Goal: Ask a question: Ask a question

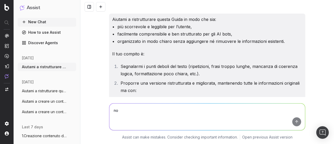
scroll to position [7189, 0]
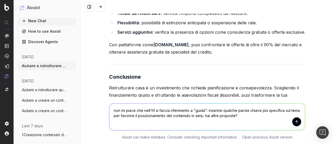
type textarea "non mi piace che nell'h1 si faccia riferimento a "guida": inserirei qualche par…"
click at [296, 122] on button "submit" at bounding box center [296, 121] width 9 height 9
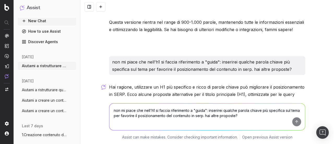
scroll to position [7305, 0]
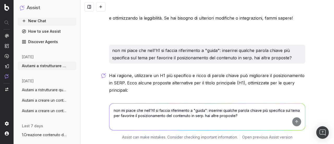
click at [151, 122] on textarea "non mi piace che nell'h1 si faccia riferimento a "guida": inserirei qualche par…" at bounding box center [207, 116] width 196 height 27
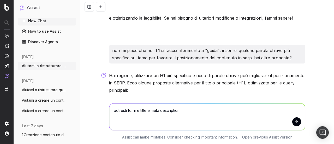
type textarea "potresti fornire title e meta description?"
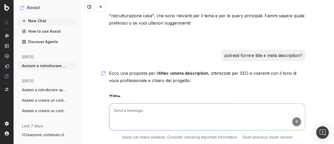
scroll to position [7468, 0]
drag, startPoint x: 110, startPoint y: 44, endPoint x: 246, endPoint y: 43, distance: 136.8
click at [246, 104] on p ""Finanziamenti per ristrutturare casa: come scegliere il prestito migliore"" at bounding box center [207, 107] width 196 height 7
copy p "Finanziamenti per ristrutturare casa: come scegliere il prestito migliore"
drag, startPoint x: 110, startPoint y: 70, endPoint x: 132, endPoint y: 81, distance: 23.5
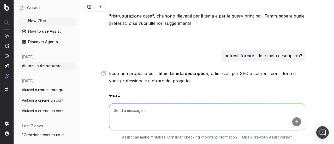
click at [132, 131] on p ""Scopri come ottenere un finanziamento per ristrutturare casa: confronto tra pr…" at bounding box center [207, 142] width 196 height 22
drag, startPoint x: 110, startPoint y: 70, endPoint x: 141, endPoint y: 87, distance: 36.1
click at [141, 131] on p ""Scopri come ottenere un finanziamento per ristrutturare casa: confronto tra pr…" at bounding box center [207, 142] width 196 height 22
copy p "Scopri come ottenere un finanziamento per ristrutturare casa: confronto tra pre…"
click at [124, 123] on textarea at bounding box center [207, 116] width 196 height 27
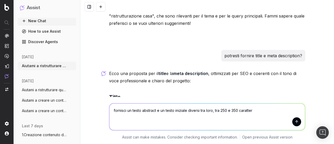
type textarea "fornisci un testo abstract e un testo iniziale diversi tra loro, tra 250 e 350 …"
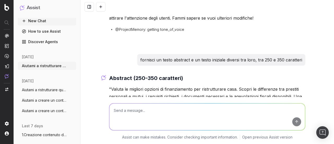
scroll to position [7631, 0]
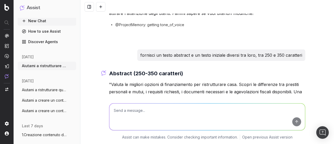
drag, startPoint x: 111, startPoint y: 70, endPoint x: 279, endPoint y: 84, distance: 168.9
click at [279, 131] on p ""Ristrutturare casa è un investimento importante che migliora il comfort abitat…" at bounding box center [207, 142] width 196 height 22
copy p "Ristrutturare casa è un investimento importante che migliora il comfort abitati…"
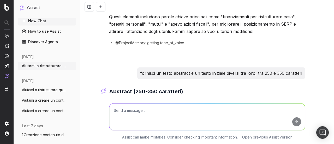
scroll to position [7605, 0]
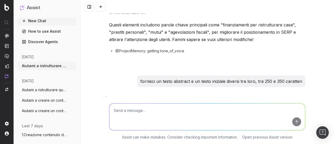
drag, startPoint x: 110, startPoint y: 46, endPoint x: 270, endPoint y: 60, distance: 160.8
click at [270, 107] on p ""Valuta le migliori opzioni di finanziamento per ristrutturare casa. Scopri le …" at bounding box center [207, 118] width 196 height 22
copy p "Valuta le migliori opzioni di finanziamento per ristrutturare casa. Scopri le d…"
